Goal: Task Accomplishment & Management: Use online tool/utility

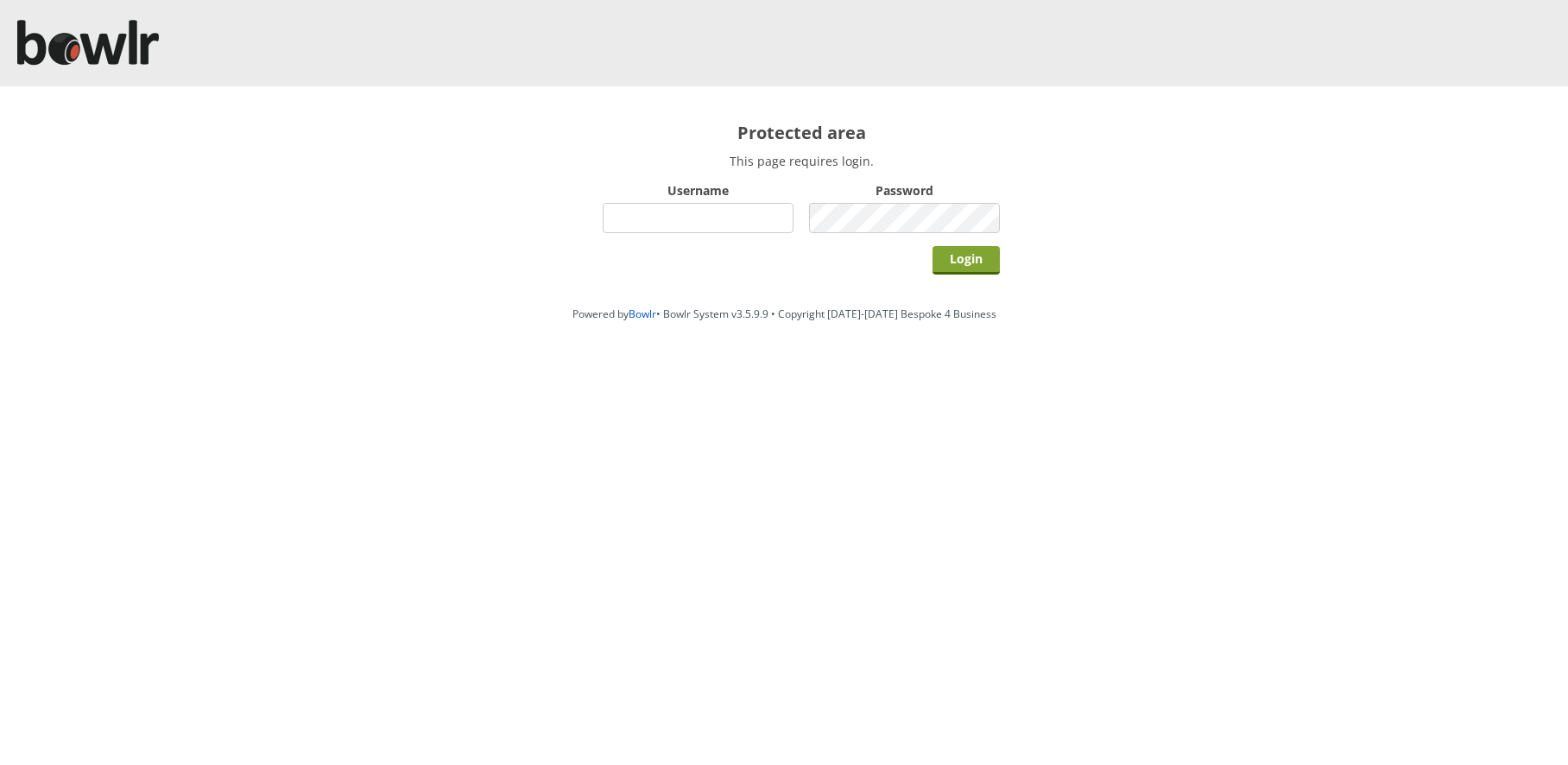
type input "hornseaindoorbowlsclub"
click at [941, 248] on input "Login" at bounding box center [966, 260] width 67 height 28
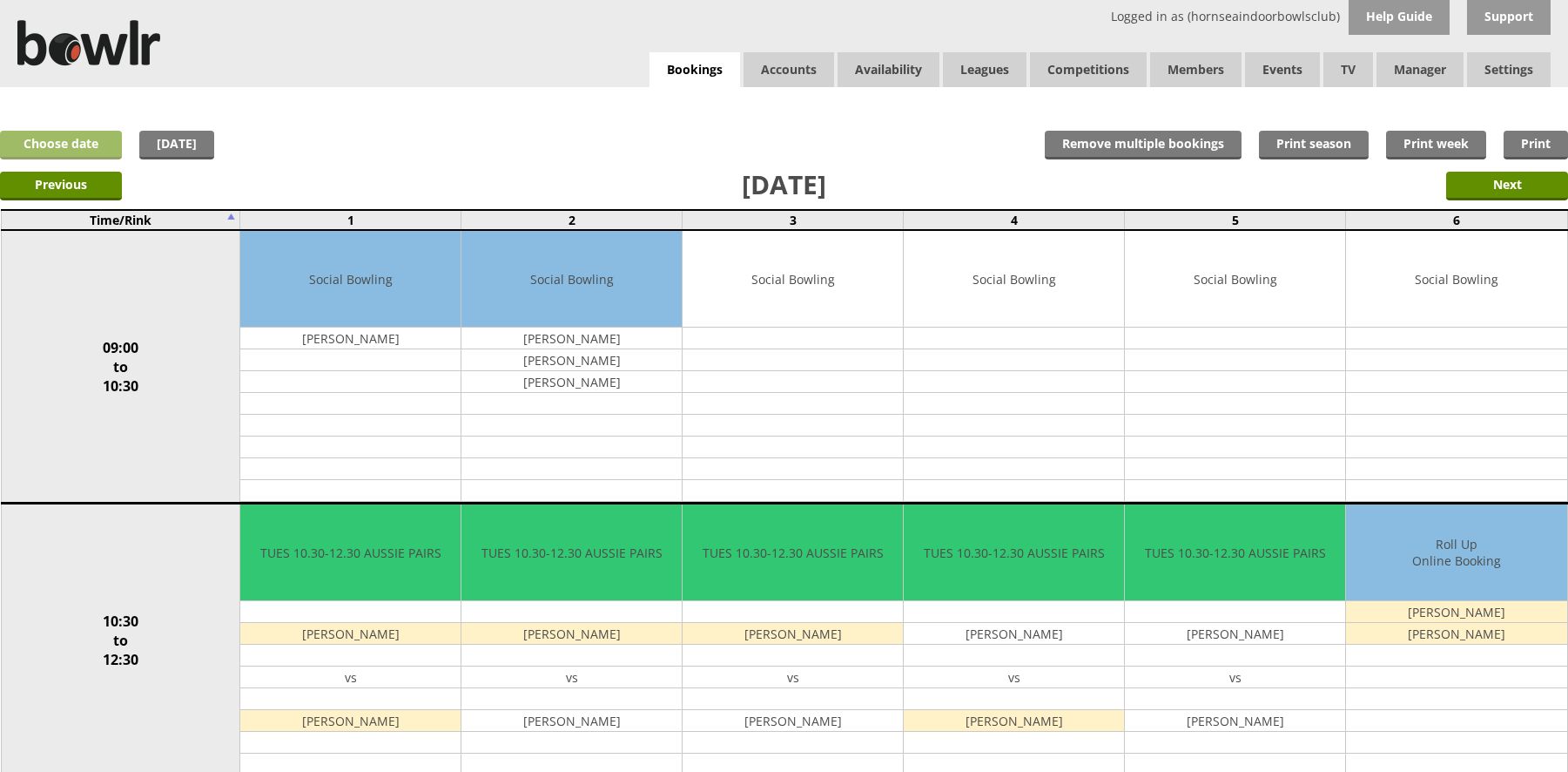
click at [104, 142] on link "Choose date" at bounding box center [61, 145] width 122 height 28
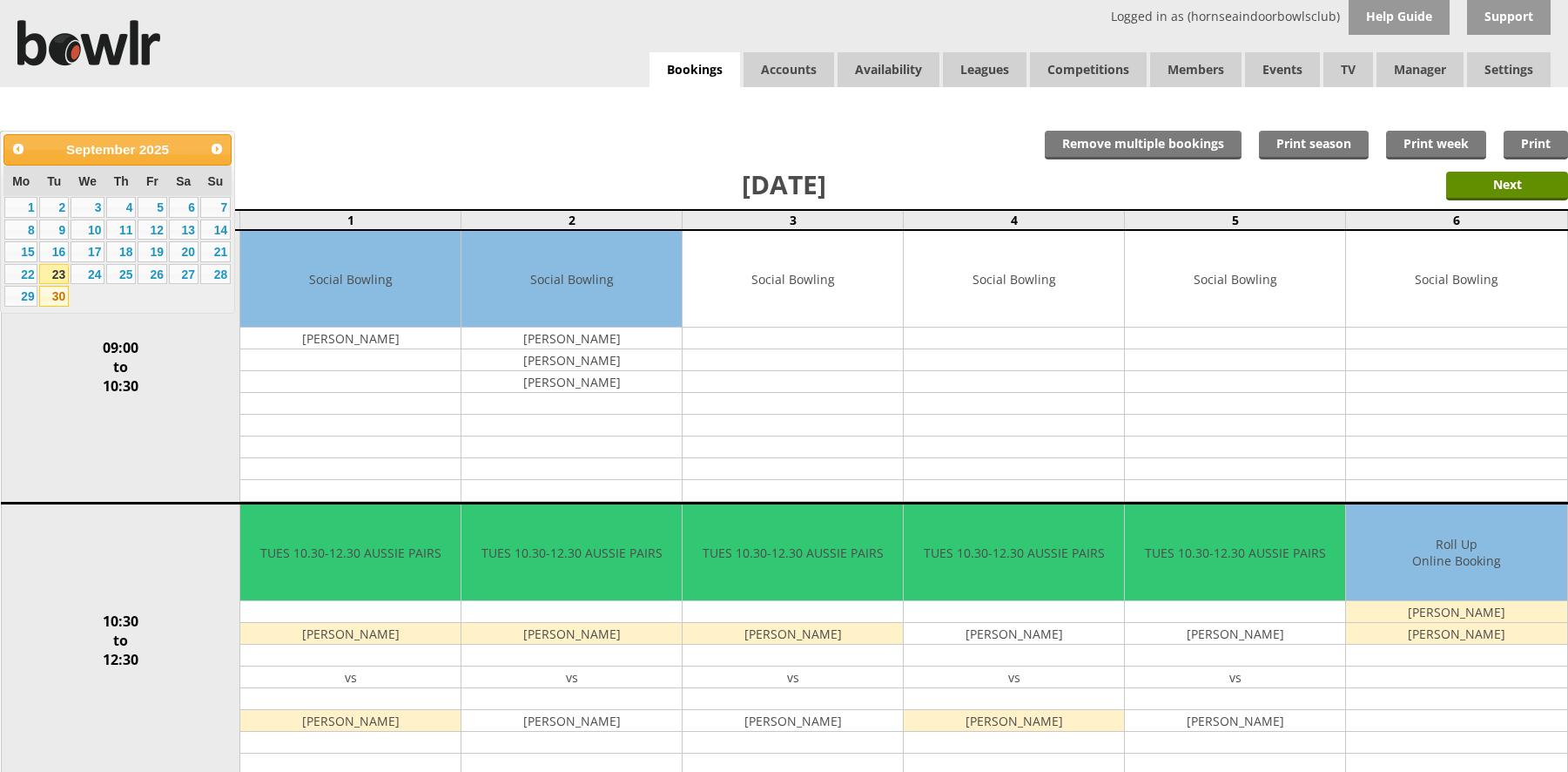
click at [53, 293] on link "30" at bounding box center [53, 296] width 29 height 20
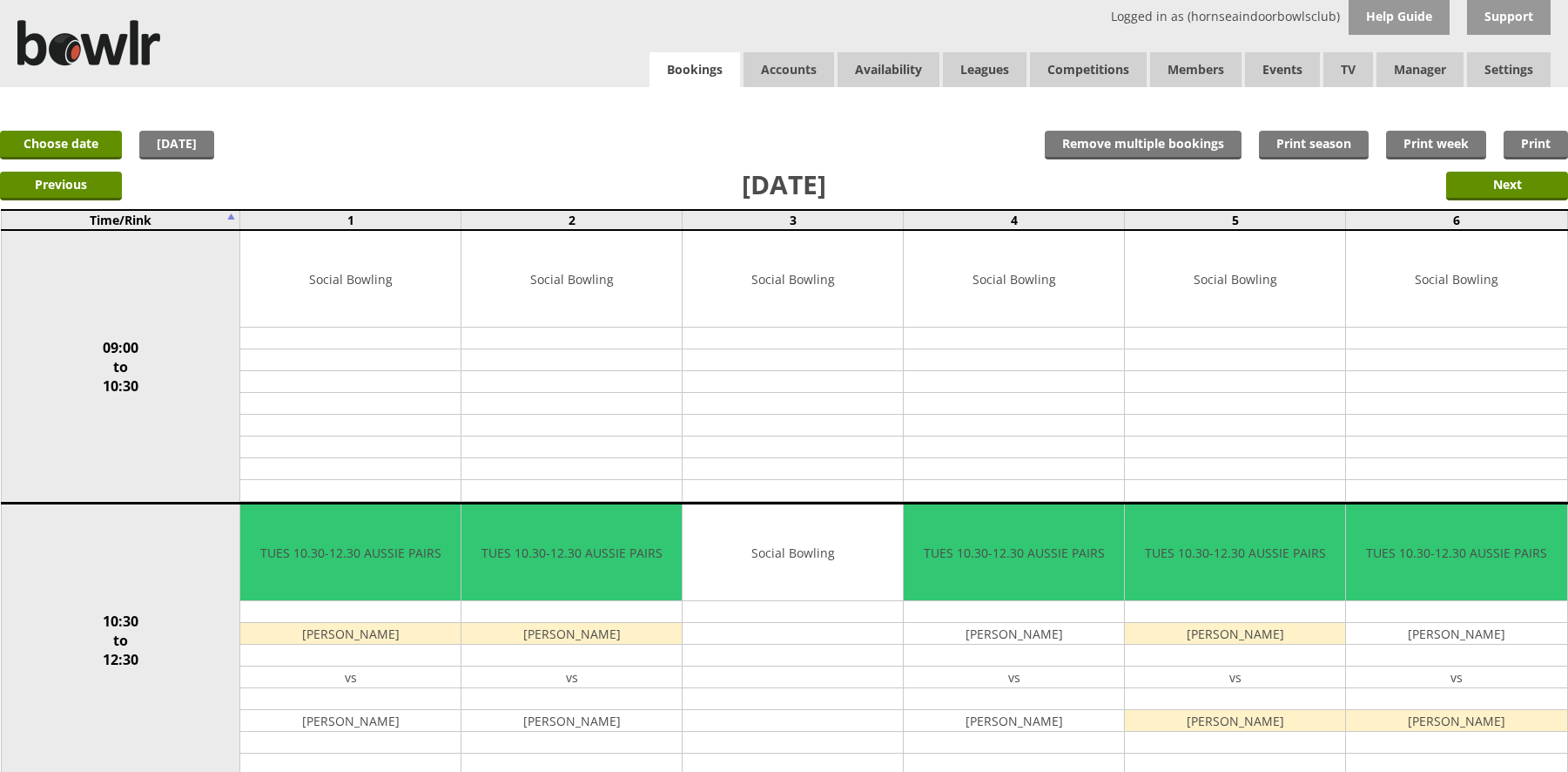
click at [696, 85] on link "Bookings" at bounding box center [695, 70] width 91 height 36
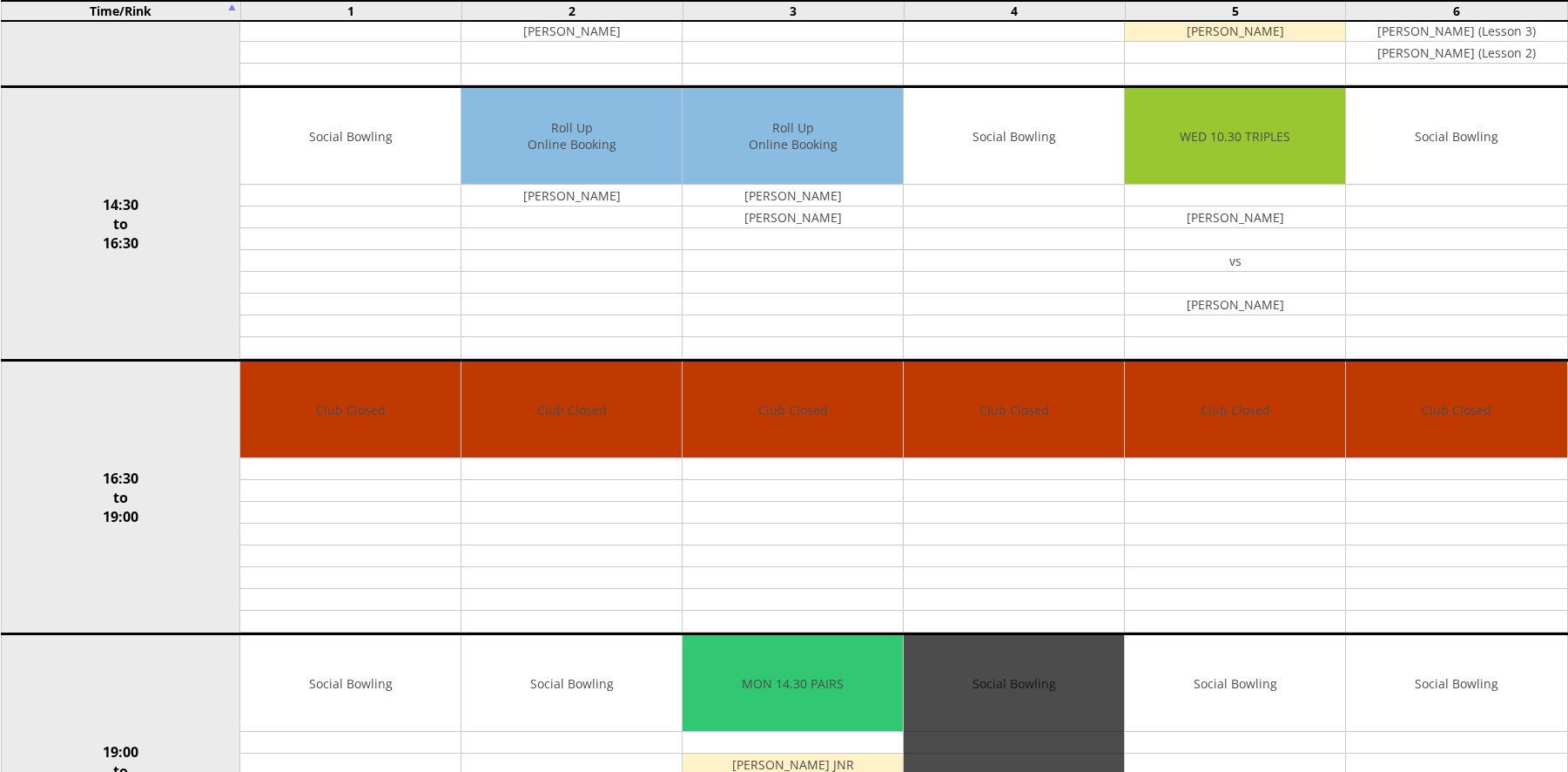
scroll to position [958, 0]
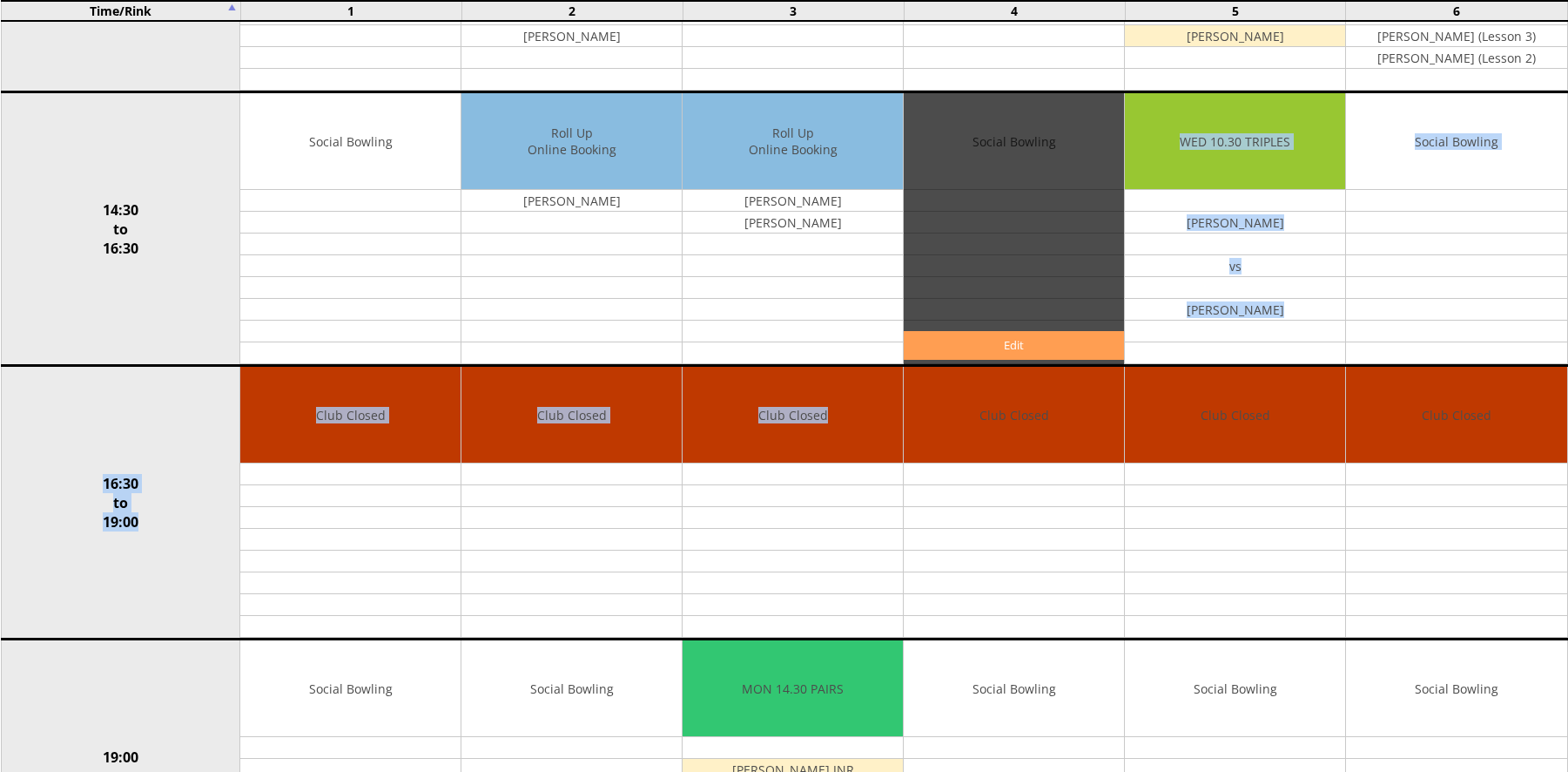
click at [1100, 337] on tbody "09:00 to 10:30 Social Bowling [PERSON_NAME] Edit Move Copy" at bounding box center [784, 229] width 1566 height 1914
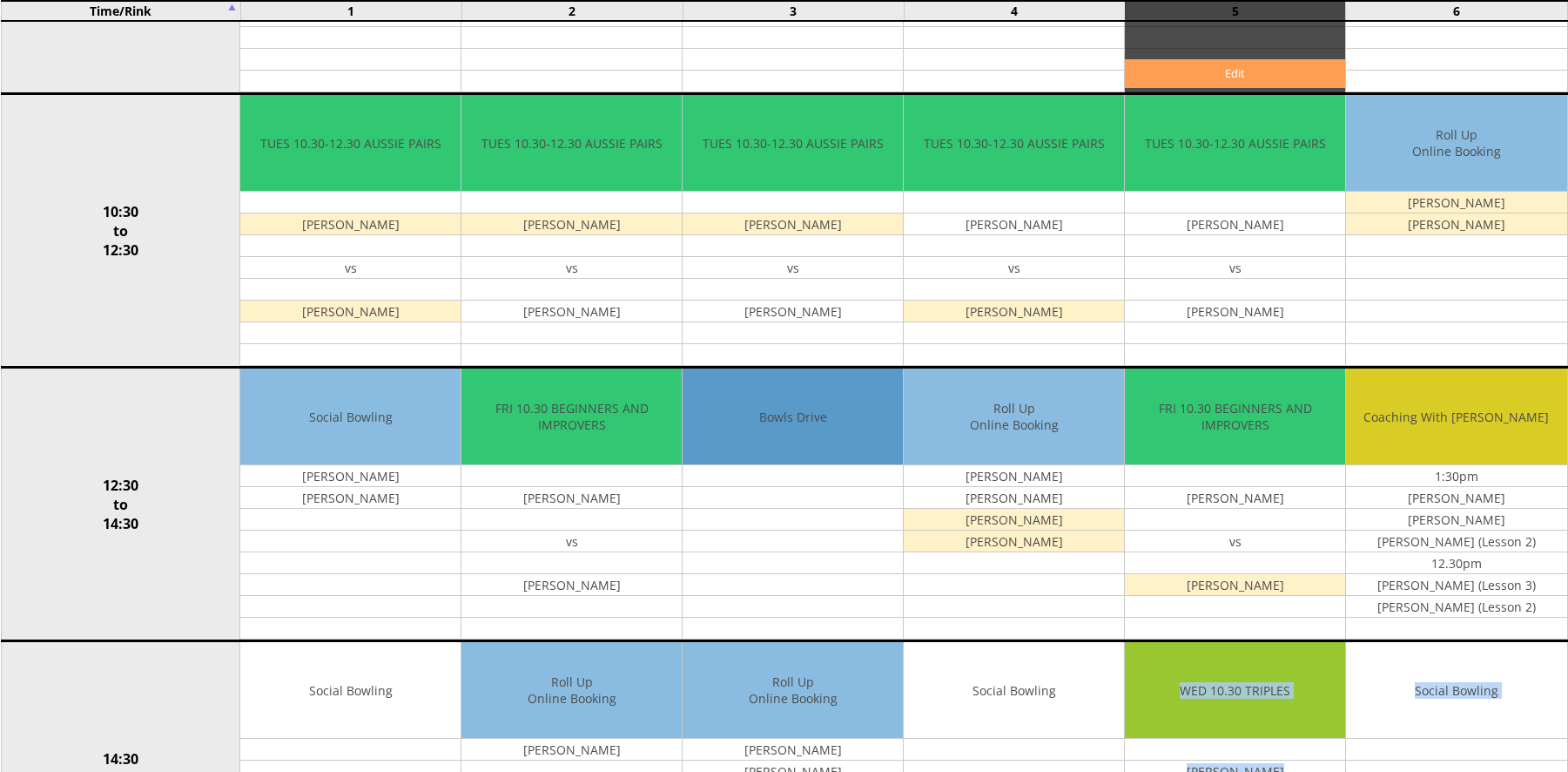
scroll to position [1085, 0]
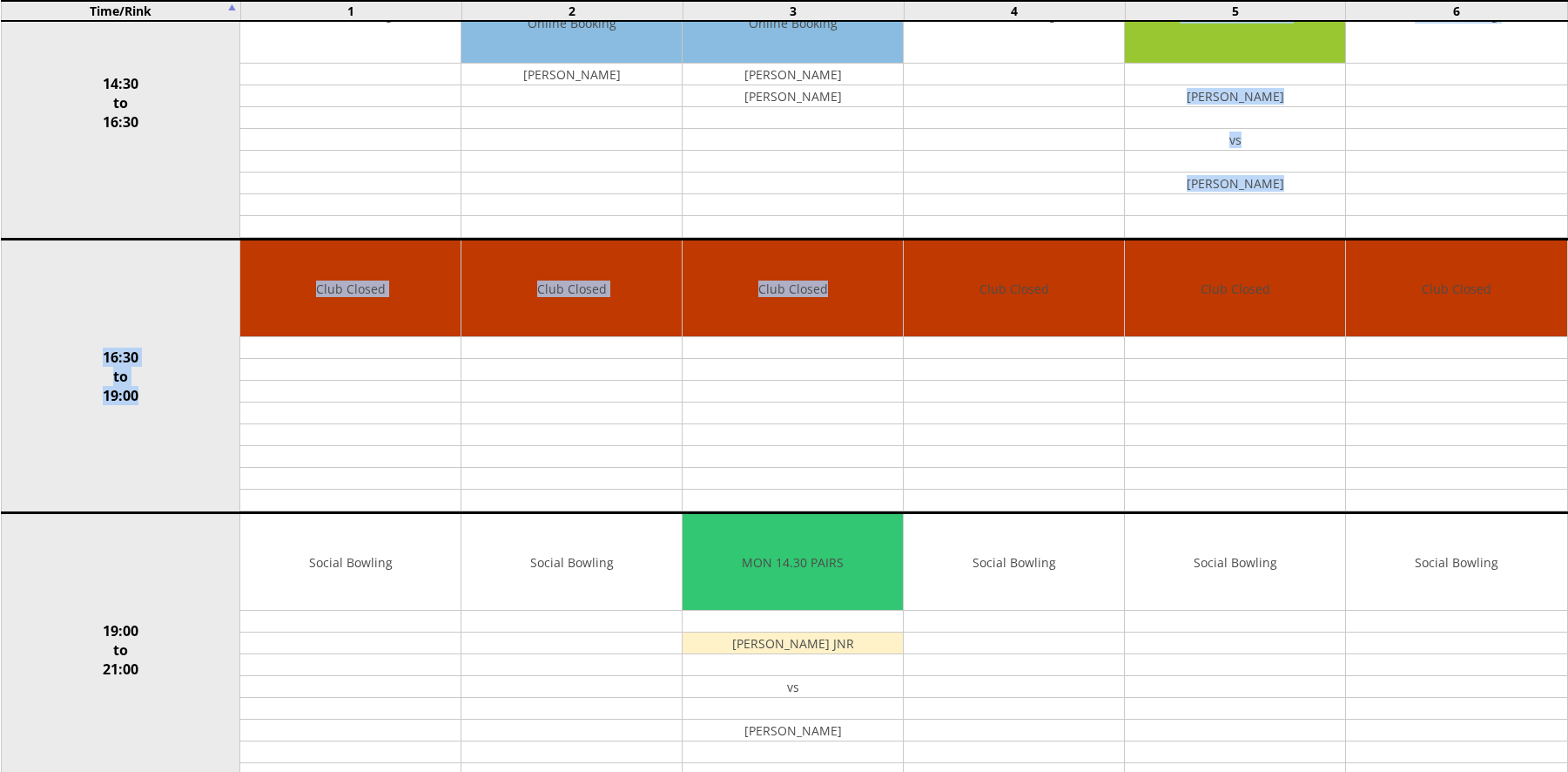
click at [202, 383] on td "16:30 to 19:00" at bounding box center [120, 376] width 239 height 273
